Goal: Task Accomplishment & Management: Manage account settings

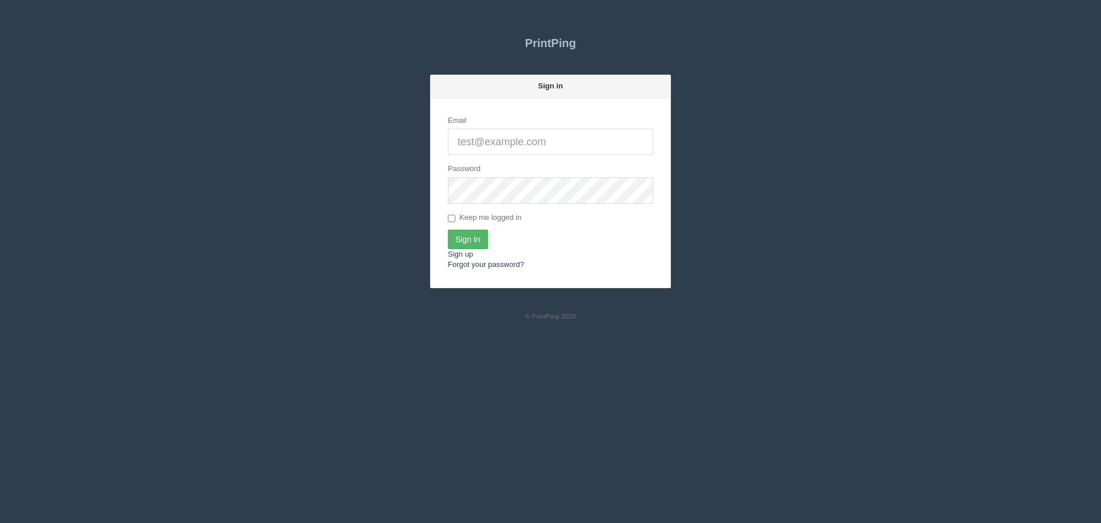
type input "[PERSON_NAME][EMAIL_ADDRESS][DOMAIN_NAME]"
click at [467, 238] on input "Sign In" at bounding box center [468, 239] width 40 height 20
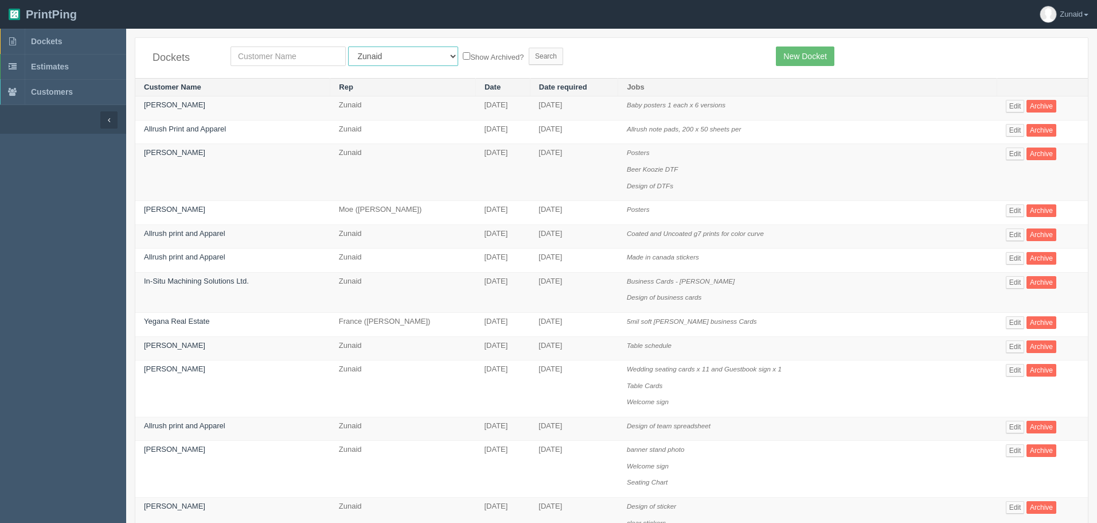
click at [392, 61] on select "All Users Ali Ali Test 1 Aly Amy Ankit Arif Brandon Dan France Greg Jim Mark Ma…" at bounding box center [403, 56] width 110 height 20
click at [348, 46] on select "All Users Ali Ali Test 1 Aly Amy Ankit Arif Brandon Dan France Greg Jim Mark Ma…" at bounding box center [403, 56] width 110 height 20
click at [397, 55] on select "All Users Ali Ali Test 1 Aly Amy Ankit Arif Brandon Dan France Greg Jim Mark Ma…" at bounding box center [403, 56] width 110 height 20
select select "46"
click at [348, 46] on select "All Users Ali Ali Test 1 Aly Amy Ankit Arif Brandon Dan France Greg Jim Mark Ma…" at bounding box center [403, 56] width 110 height 20
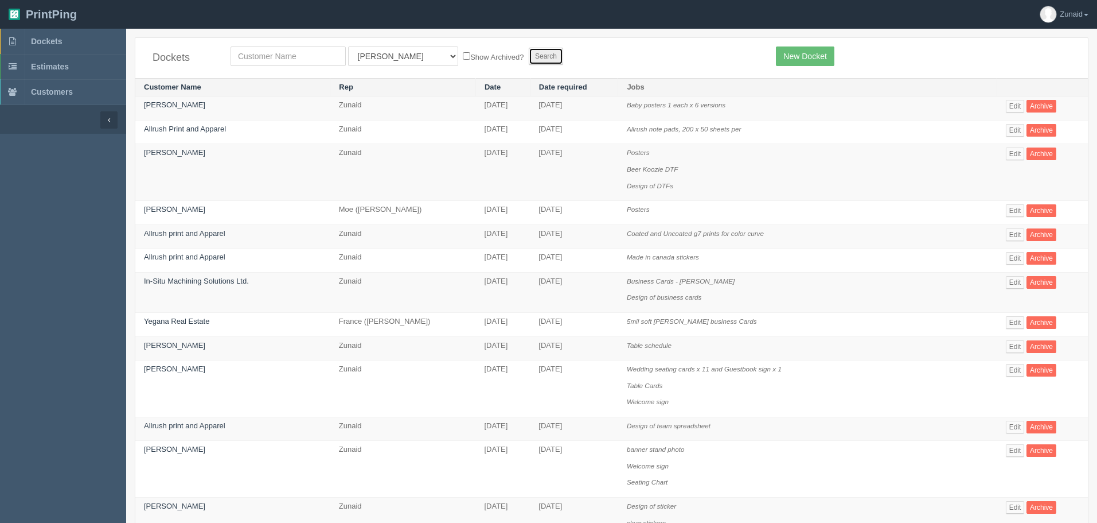
click at [529, 50] on input "Search" at bounding box center [546, 56] width 34 height 17
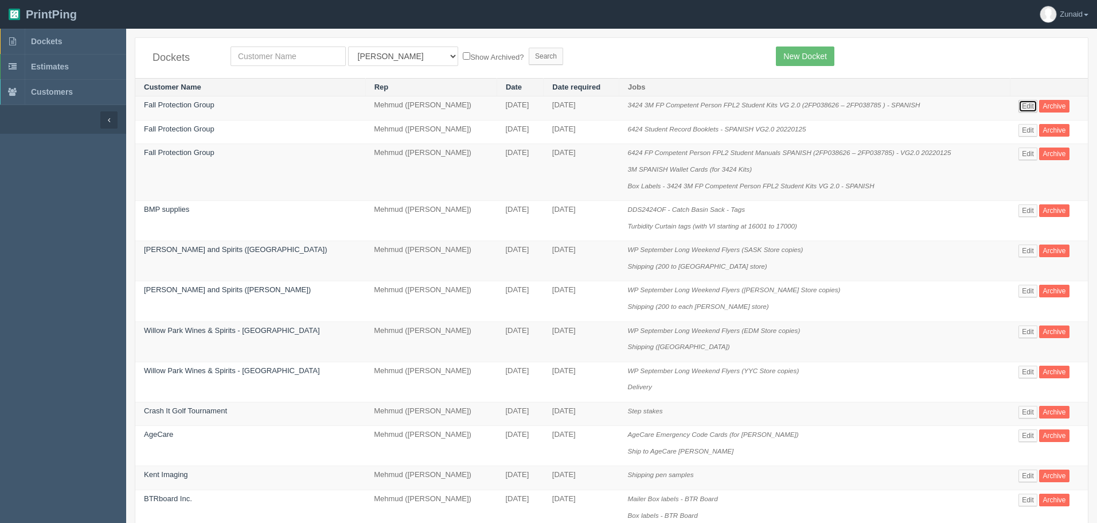
click at [1020, 108] on link "Edit" at bounding box center [1028, 106] width 19 height 13
click at [1019, 159] on link "Edit" at bounding box center [1028, 153] width 19 height 13
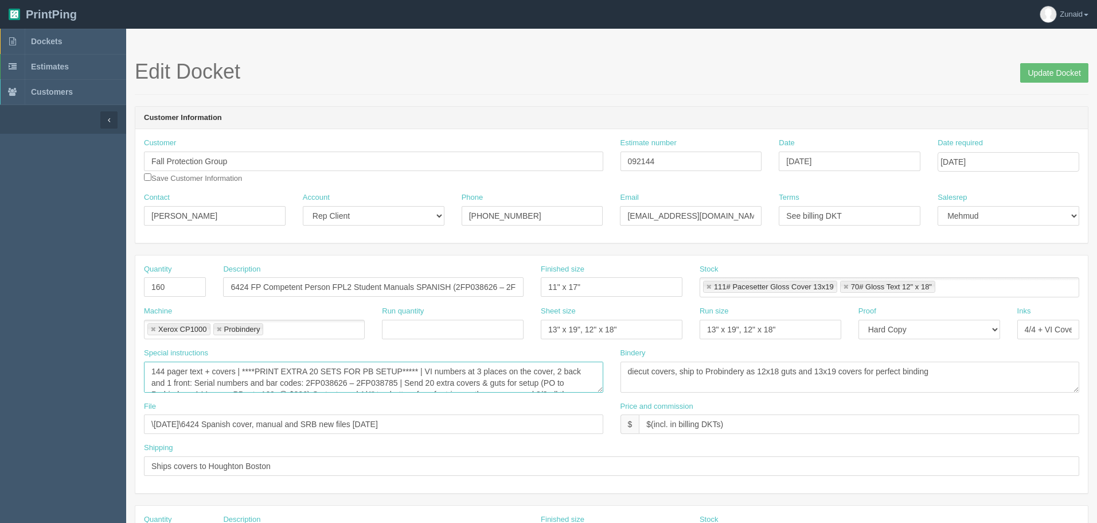
scroll to position [23, 0]
drag, startPoint x: 149, startPoint y: 368, endPoint x: 646, endPoint y: 438, distance: 501.7
click at [646, 438] on div "Quantity 160 Description 6424 FP Competent Person FPL2 Student Manuals SPANISH …" at bounding box center [611, 373] width 953 height 237
